Goal: Book appointment/travel/reservation

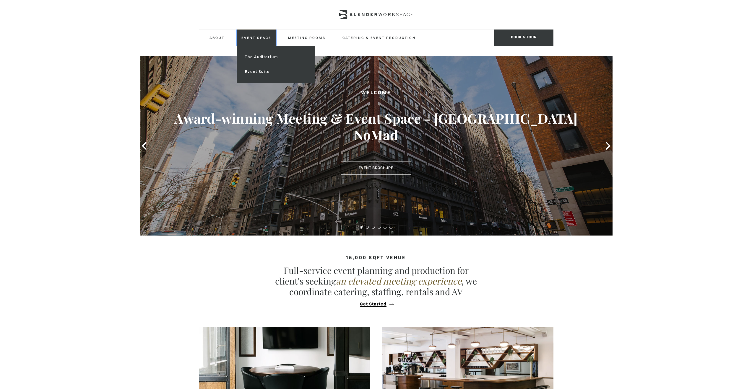
click at [263, 38] on link "Event Space" at bounding box center [256, 38] width 39 height 16
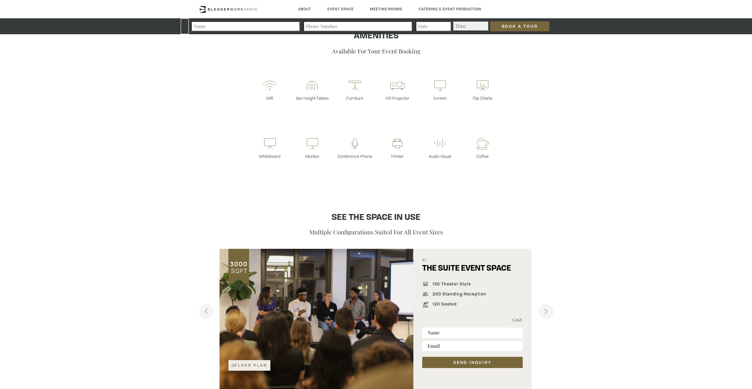
scroll to position [351, 0]
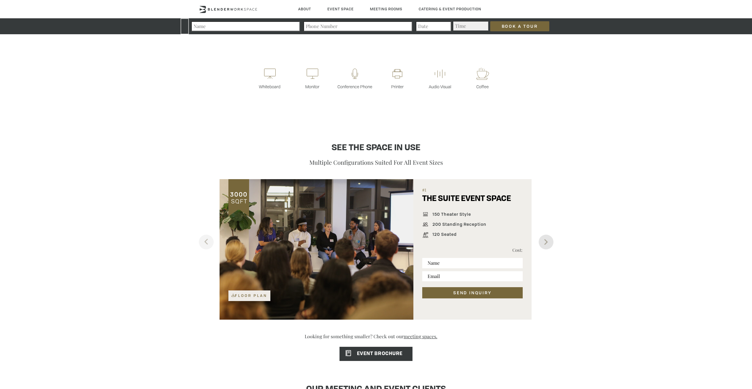
click at [552, 245] on button "Next" at bounding box center [546, 242] width 15 height 15
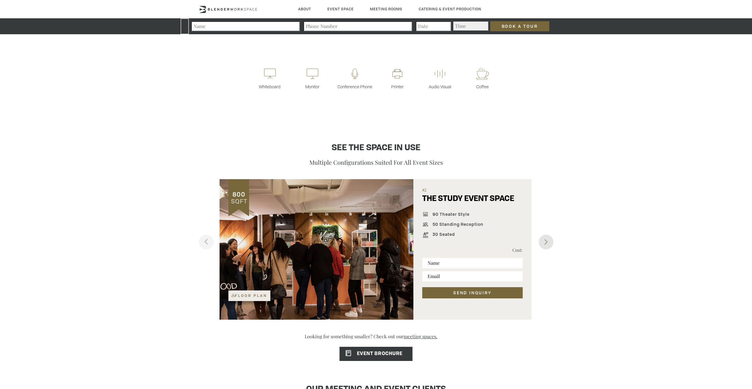
click at [552, 245] on button "Next" at bounding box center [546, 242] width 15 height 15
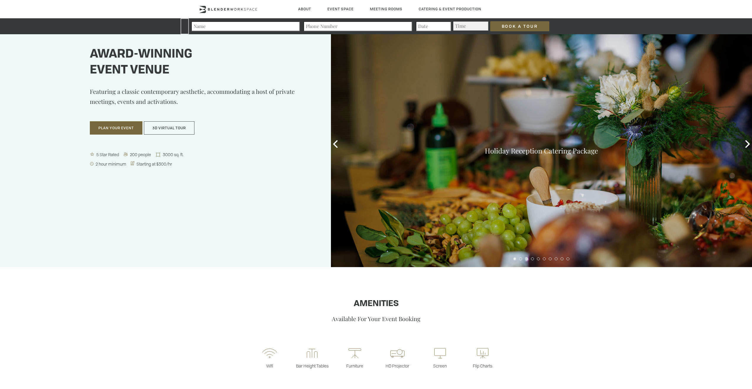
scroll to position [0, 0]
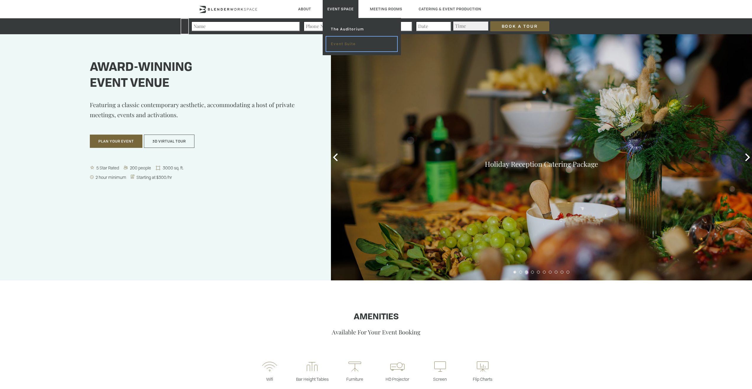
click at [345, 44] on link "Event Suite" at bounding box center [361, 44] width 71 height 15
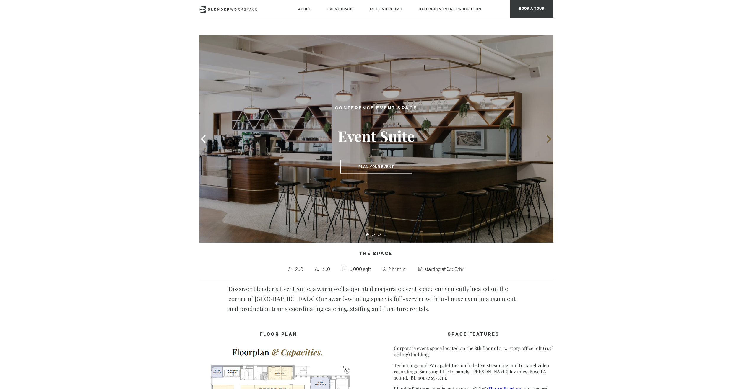
click at [546, 139] on icon at bounding box center [549, 139] width 8 height 8
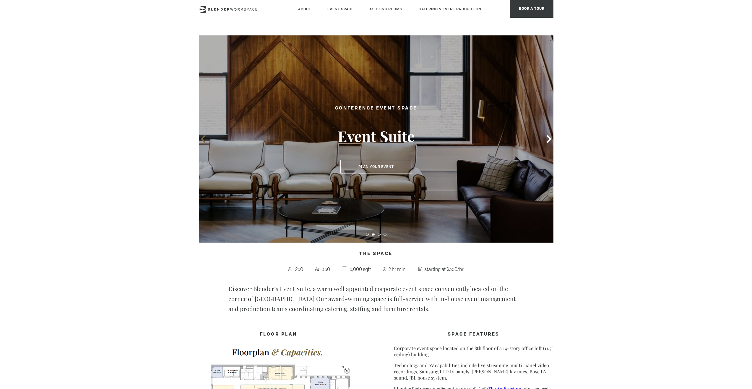
click at [202, 139] on icon at bounding box center [203, 139] width 4 height 8
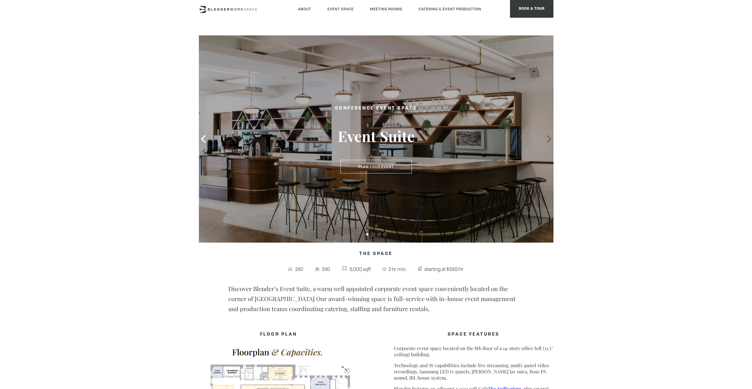
click at [549, 143] on icon at bounding box center [549, 139] width 8 height 8
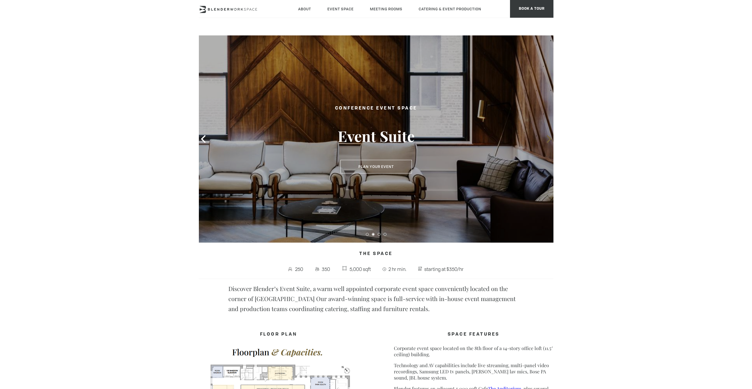
click at [549, 143] on icon at bounding box center [549, 139] width 8 height 8
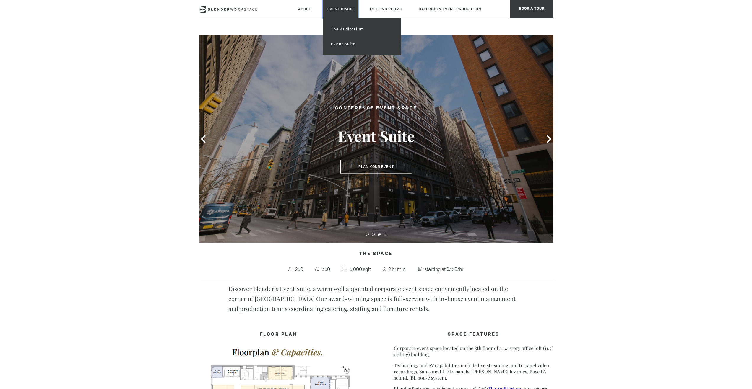
click at [340, 9] on link "Event Space" at bounding box center [341, 9] width 36 height 18
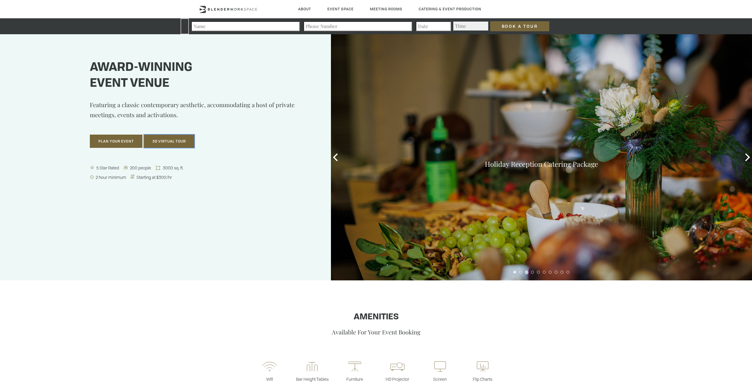
click at [177, 144] on button "3D Virtual Tour" at bounding box center [169, 142] width 51 height 14
